Goal: Information Seeking & Learning: Learn about a topic

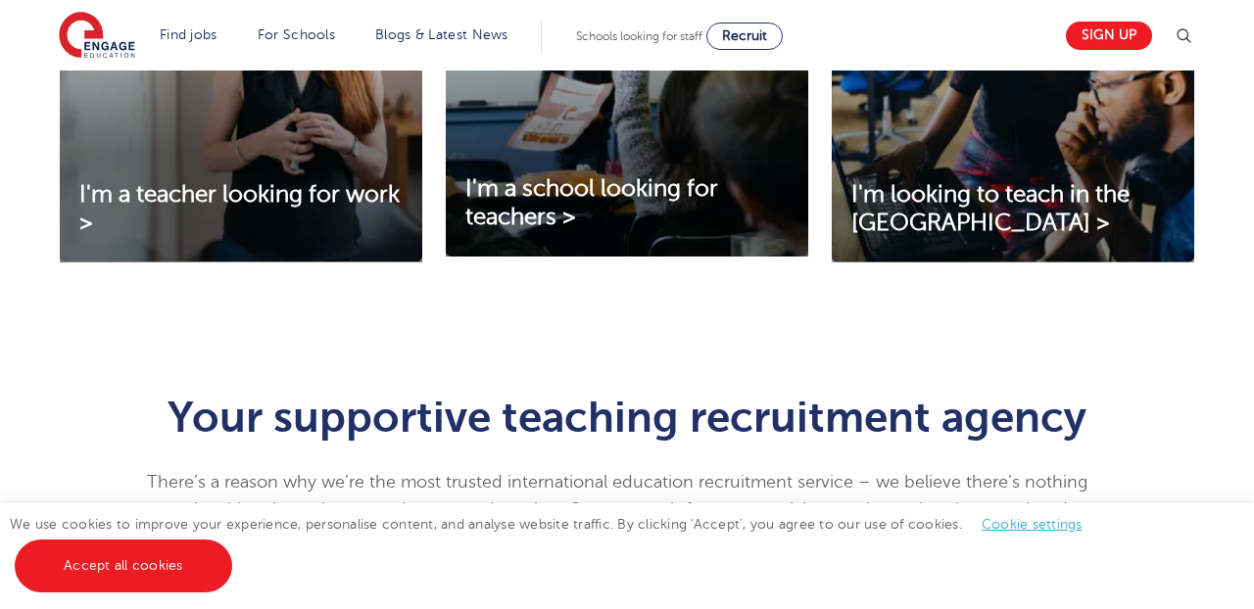
scroll to position [770, 0]
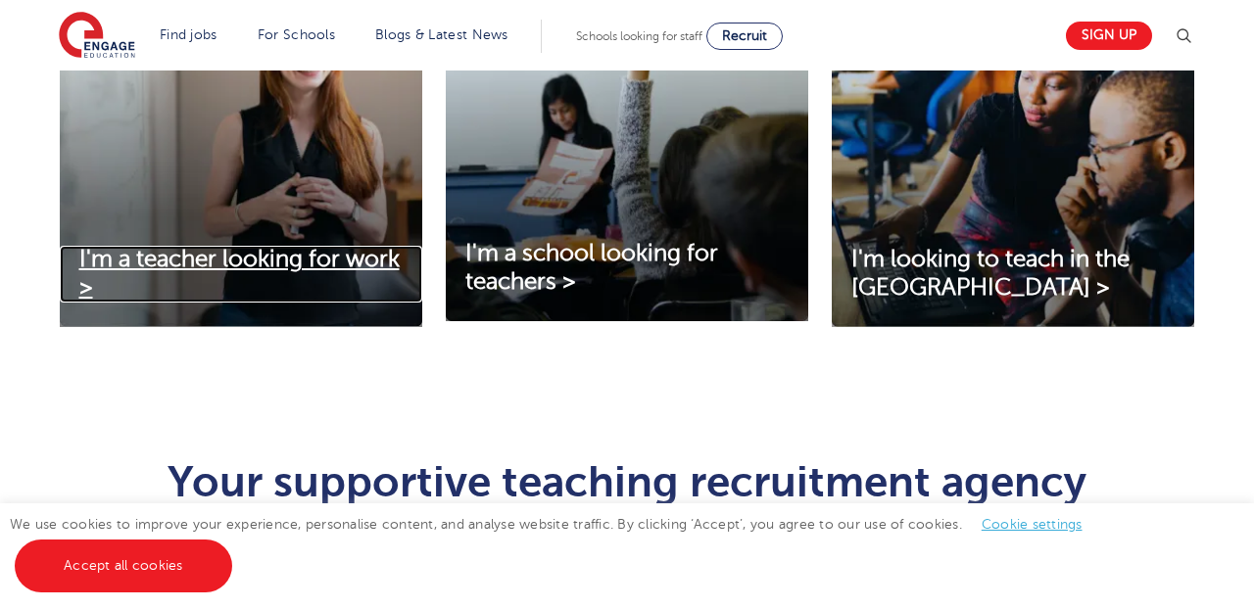
click at [309, 257] on span "I'm a teacher looking for work >" at bounding box center [239, 273] width 320 height 55
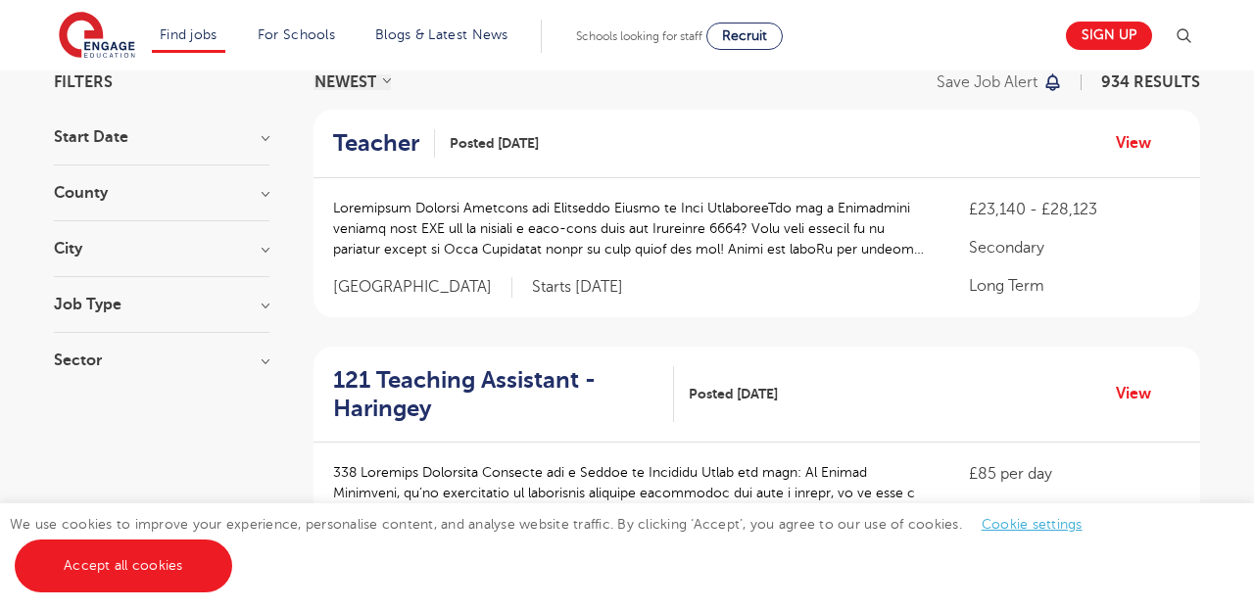
scroll to position [144, 0]
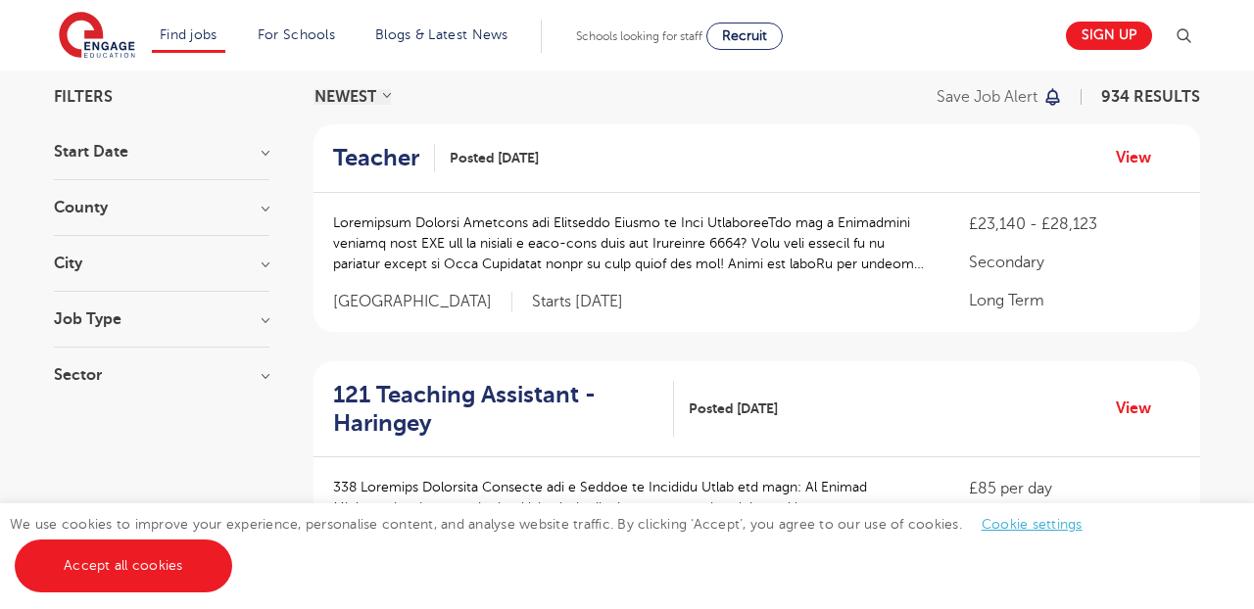
click at [264, 322] on h3 "Job Type" at bounding box center [161, 319] width 215 height 16
click at [83, 392] on label "Daily Supply 26" at bounding box center [142, 389] width 118 height 25
click at [83, 392] on input "Daily Supply 26" at bounding box center [89, 387] width 13 height 13
checkbox input "true"
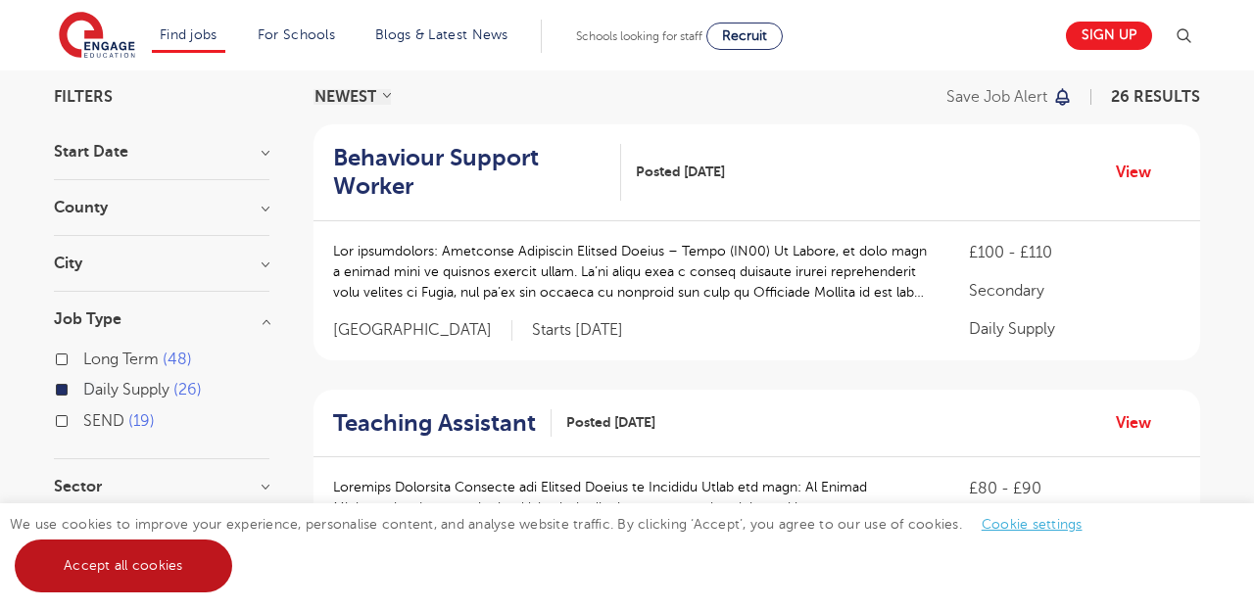
click at [156, 573] on link "Accept all cookies" at bounding box center [123, 566] width 217 height 53
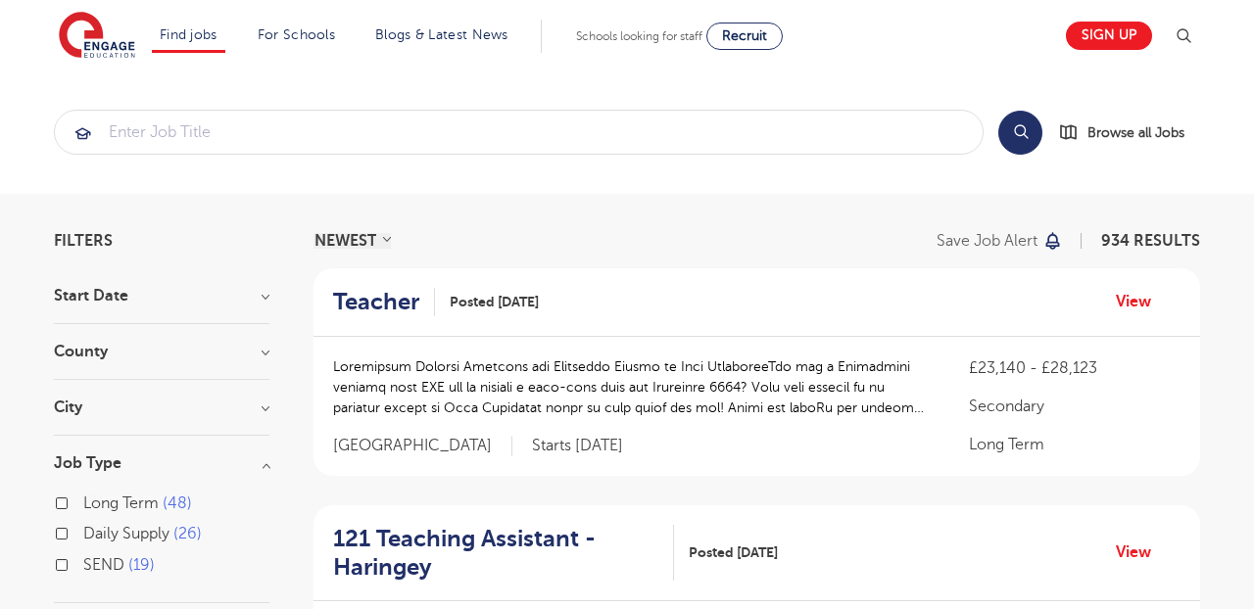
scroll to position [144, 0]
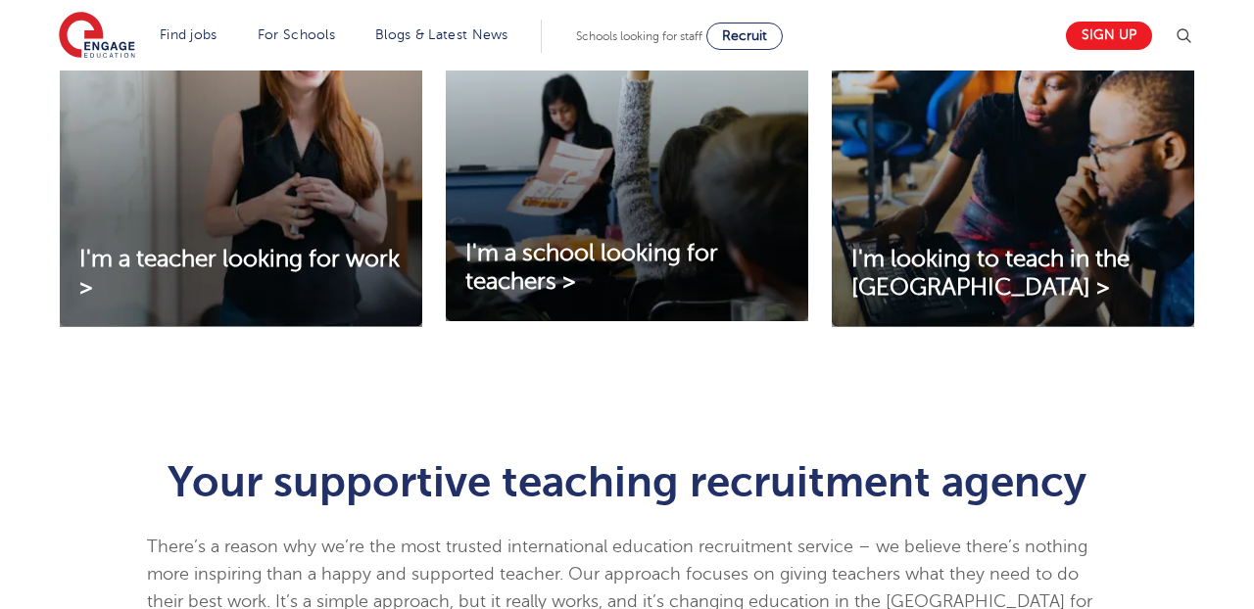
scroll to position [770, 0]
